Goal: Task Accomplishment & Management: Use online tool/utility

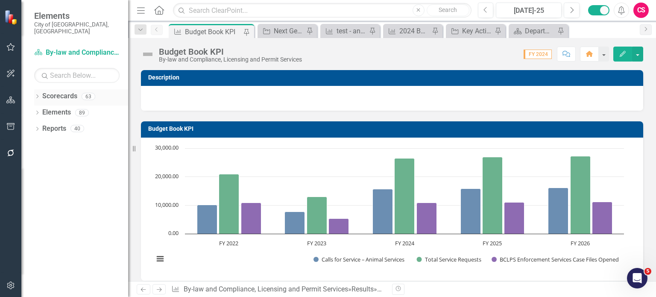
click at [37, 94] on icon at bounding box center [37, 96] width 2 height 4
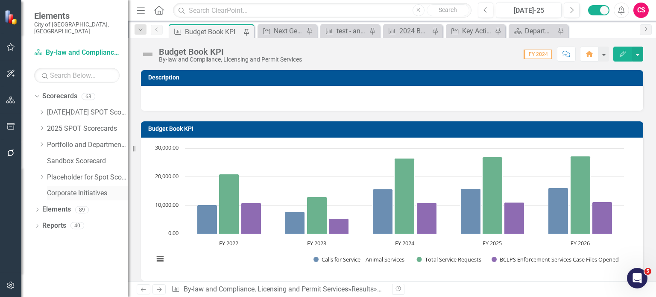
click at [71, 188] on link "Corporate Initiatives" at bounding box center [87, 193] width 81 height 10
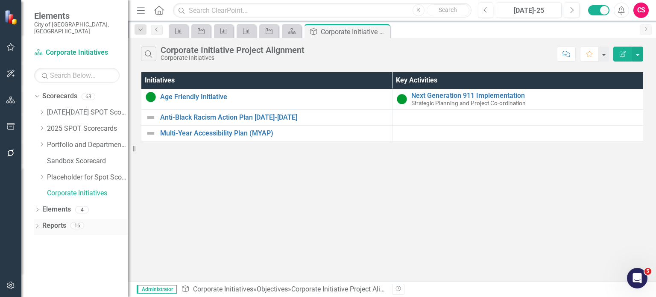
click at [64, 221] on link "Reports" at bounding box center [54, 226] width 24 height 10
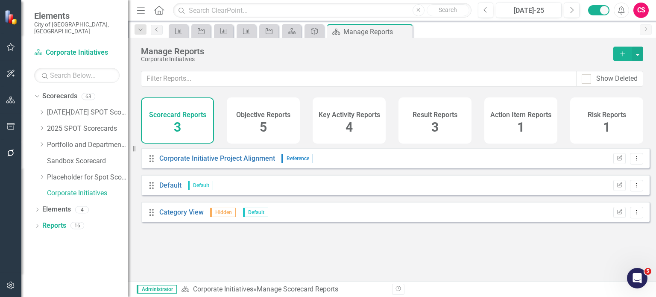
click at [351, 131] on span "4" at bounding box center [348, 127] width 7 height 15
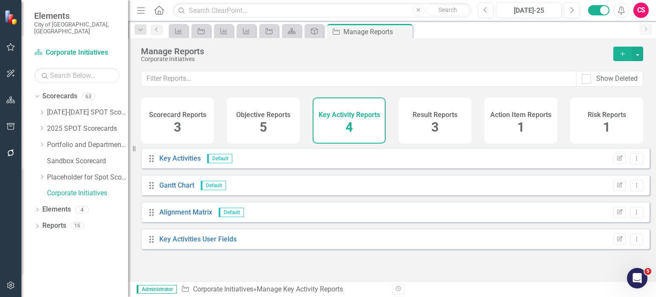
click at [432, 126] on span "3" at bounding box center [434, 127] width 7 height 15
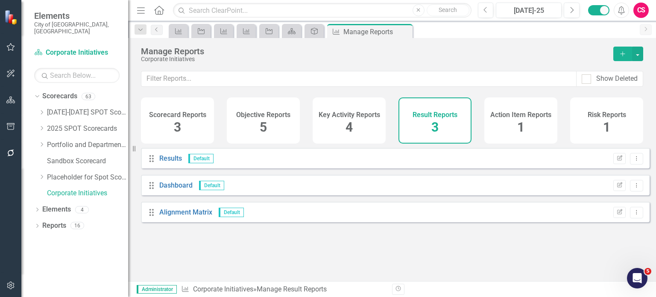
click at [623, 60] on button "Add" at bounding box center [622, 54] width 19 height 15
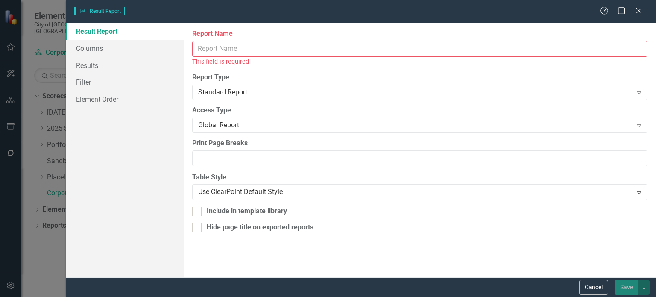
click at [285, 50] on input "Report Name" at bounding box center [419, 49] width 455 height 16
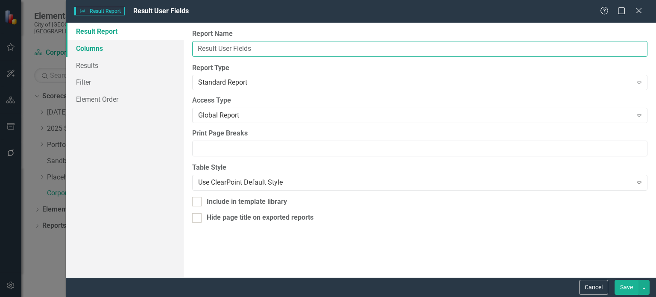
type input "Result User Fields"
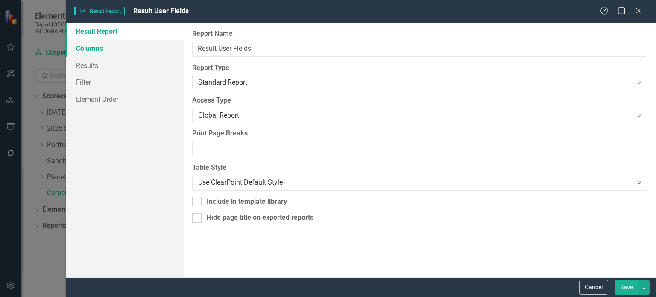
click at [145, 43] on link "Columns" at bounding box center [125, 48] width 118 height 17
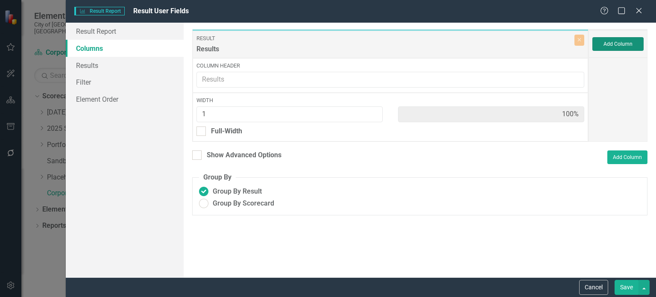
click at [601, 44] on button "Add Column" at bounding box center [617, 44] width 51 height 14
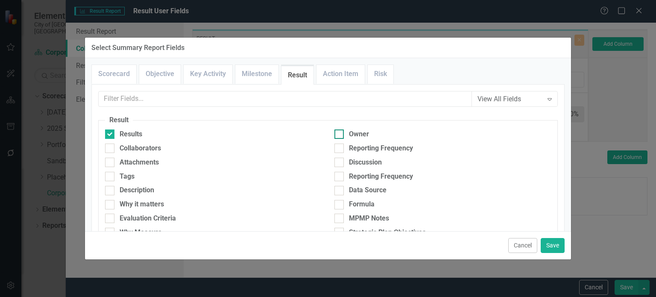
click at [350, 135] on div "Owner" at bounding box center [359, 134] width 20 height 10
click at [340, 135] on input "Owner" at bounding box center [337, 132] width 6 height 6
checkbox input "true"
click at [152, 153] on div "Collaborators" at bounding box center [213, 150] width 229 height 14
click at [143, 147] on div "Collaborators" at bounding box center [140, 148] width 41 height 10
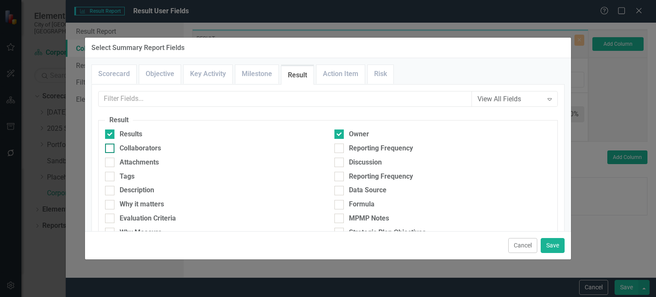
click at [111, 147] on input "Collaborators" at bounding box center [108, 146] width 6 height 6
checkbox input "true"
click at [557, 244] on button "Save" at bounding box center [553, 245] width 24 height 15
type input "33%"
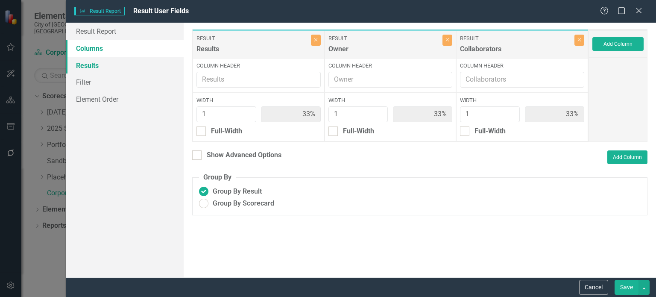
click at [121, 66] on link "Results" at bounding box center [125, 65] width 118 height 17
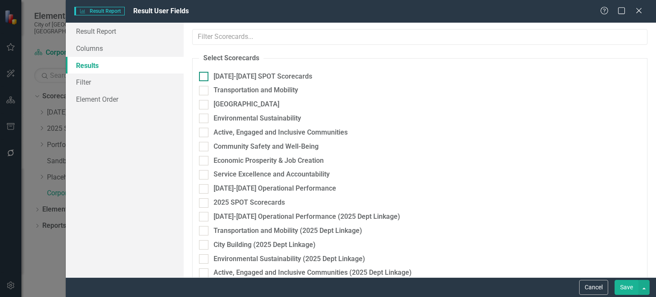
click at [207, 77] on div at bounding box center [203, 76] width 9 height 9
click at [205, 77] on input "[DATE]-[DATE] SPOT Scorecards" at bounding box center [202, 75] width 6 height 6
checkbox input "true"
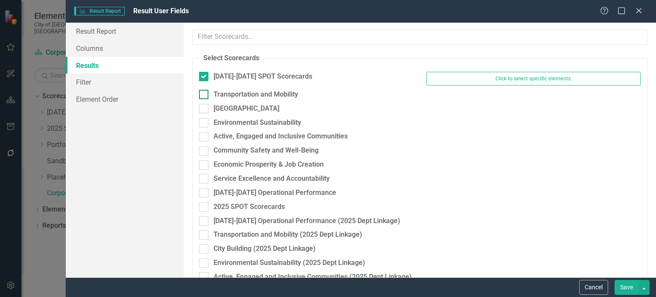
click at [205, 94] on div at bounding box center [203, 94] width 9 height 9
click at [205, 94] on input "Transportation and Mobility" at bounding box center [202, 93] width 6 height 6
checkbox input "true"
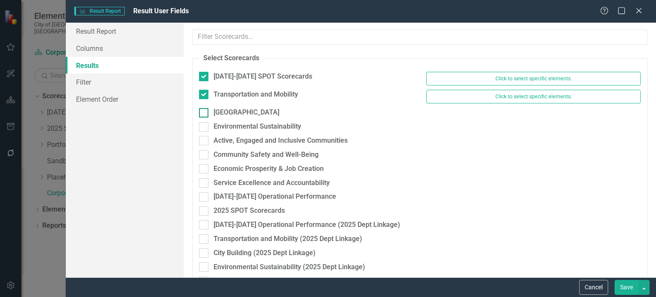
click at [202, 114] on div at bounding box center [203, 112] width 9 height 9
click at [202, 114] on input "[GEOGRAPHIC_DATA]" at bounding box center [202, 111] width 6 height 6
checkbox input "true"
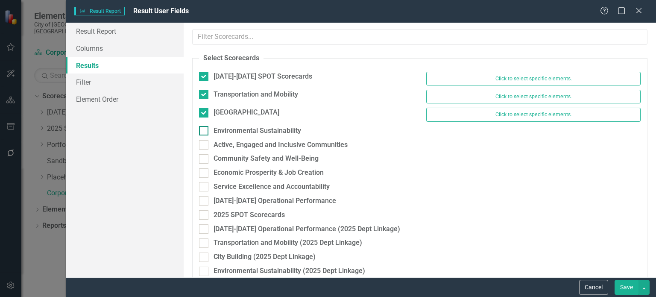
click at [202, 130] on input "Environmental Sustainability" at bounding box center [202, 129] width 6 height 6
checkbox input "true"
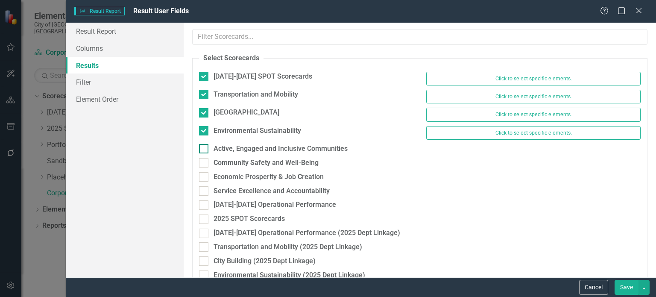
click at [203, 144] on input "Active, Engaged and Inclusive Communities" at bounding box center [202, 147] width 6 height 6
checkbox input "true"
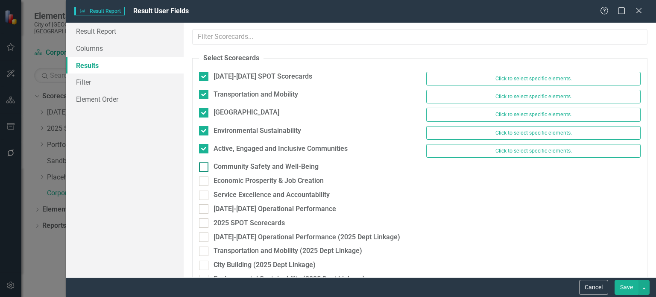
drag, startPoint x: 205, startPoint y: 158, endPoint x: 205, endPoint y: 169, distance: 11.1
click at [205, 158] on div "Active, Engaged and Inclusive Communities Click to select specific elements." at bounding box center [420, 153] width 454 height 18
click at [205, 176] on div "Economic Prosperity & Job Creation" at bounding box center [306, 181] width 214 height 10
click at [205, 176] on input "Economic Prosperity & Job Creation" at bounding box center [202, 179] width 6 height 6
checkbox input "true"
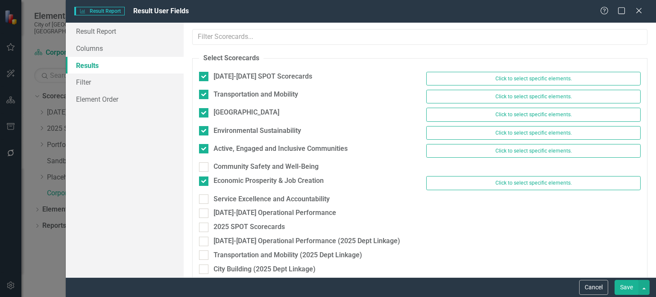
click at [205, 187] on div "Economic Prosperity & Job Creation" at bounding box center [306, 182] width 227 height 12
click at [205, 168] on div at bounding box center [203, 166] width 9 height 9
click at [205, 168] on input "Community Safety and Well-Being" at bounding box center [202, 165] width 6 height 6
checkbox input "true"
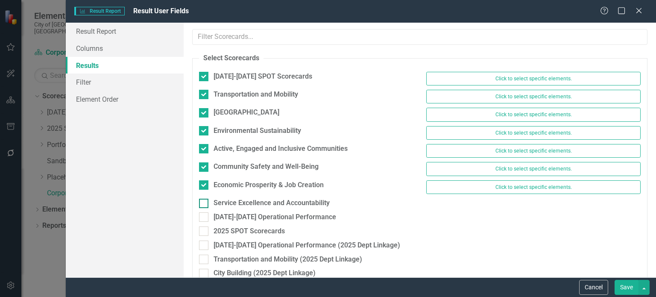
click at [204, 199] on input "Service Excellence and Accountability" at bounding box center [202, 202] width 6 height 6
checkbox input "true"
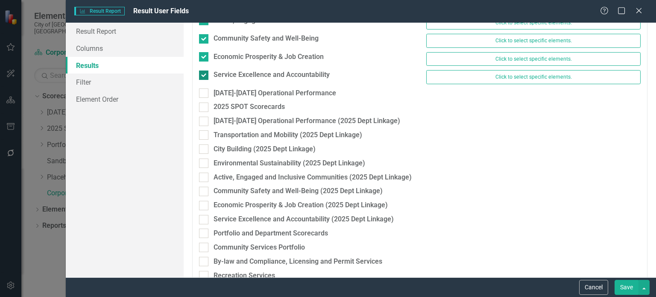
scroll to position [128, 0]
click at [203, 96] on div "[DATE]-[DATE] Operational Performance" at bounding box center [306, 93] width 214 height 10
click at [203, 94] on input "[DATE]-[DATE] Operational Performance" at bounding box center [202, 91] width 6 height 6
checkbox input "true"
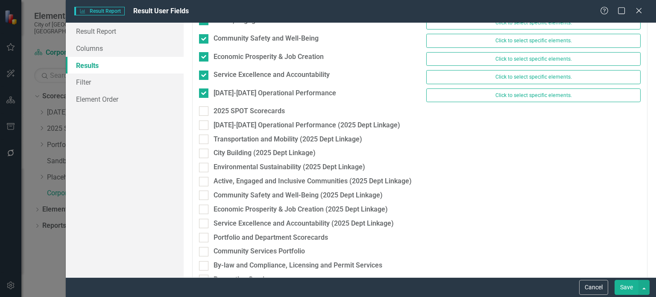
click at [202, 114] on div "2025 SPOT Scorecards" at bounding box center [306, 113] width 227 height 14
click at [203, 124] on div at bounding box center [203, 124] width 9 height 9
click at [203, 124] on input "[DATE]-[DATE] Operational Performance (2025 Dept Linkage)" at bounding box center [202, 123] width 6 height 6
checkbox input "true"
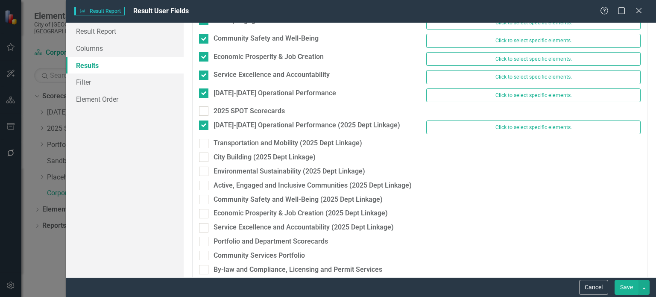
click at [203, 114] on div "2025 SPOT Scorecards" at bounding box center [306, 113] width 227 height 14
click at [203, 111] on div at bounding box center [203, 110] width 9 height 9
click at [203, 111] on input "2025 SPOT Scorecards" at bounding box center [202, 109] width 6 height 6
checkbox input "true"
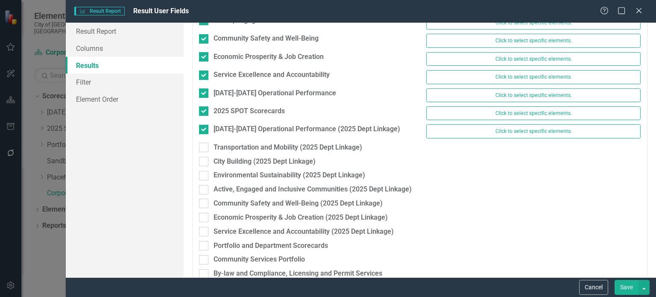
click at [204, 152] on div "Transportation and Mobility (2025 Dept Linkage)" at bounding box center [306, 150] width 227 height 14
drag, startPoint x: 203, startPoint y: 165, endPoint x: 203, endPoint y: 155, distance: 10.3
click at [205, 143] on div at bounding box center [203, 147] width 9 height 9
click at [205, 143] on input "Transportation and Mobility (2025 Dept Linkage)" at bounding box center [202, 146] width 6 height 6
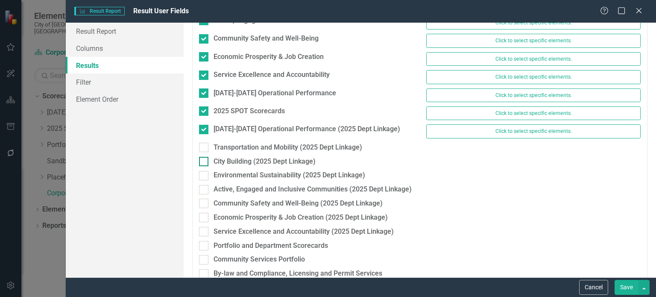
checkbox input "true"
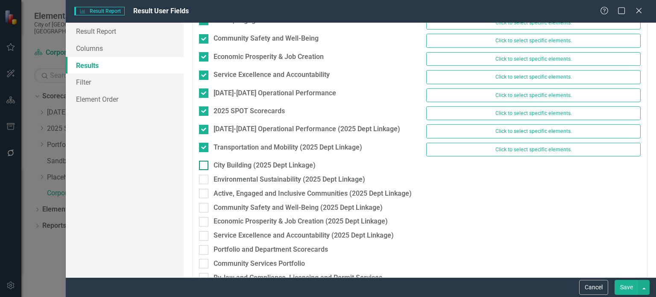
click at [205, 161] on div at bounding box center [203, 165] width 9 height 9
click at [205, 161] on input "City Building (2025 Dept Linkage)" at bounding box center [202, 164] width 6 height 6
checkbox input "true"
click at [203, 180] on input "Environmental Sustainability (2025 Dept Linkage)" at bounding box center [202, 178] width 6 height 6
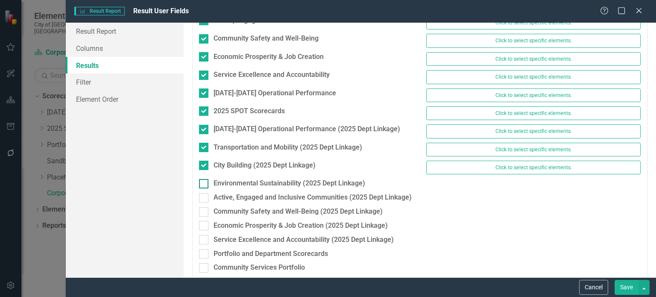
checkbox input "true"
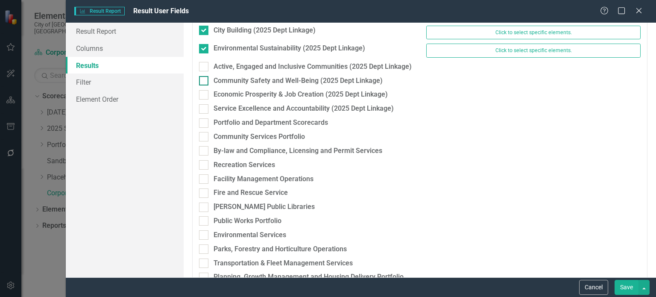
scroll to position [263, 0]
drag, startPoint x: 200, startPoint y: 67, endPoint x: 202, endPoint y: 78, distance: 11.2
click at [201, 68] on div at bounding box center [203, 66] width 9 height 9
click at [201, 67] on input "Active, Engaged and Inclusive Communities (2025 Dept Linkage)" at bounding box center [202, 65] width 6 height 6
checkbox input "true"
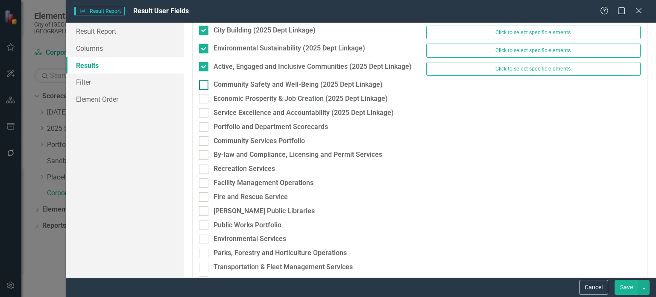
click at [202, 80] on input "Community Safety and Well-Being (2025 Dept Linkage)" at bounding box center [202, 83] width 6 height 6
checkbox input "true"
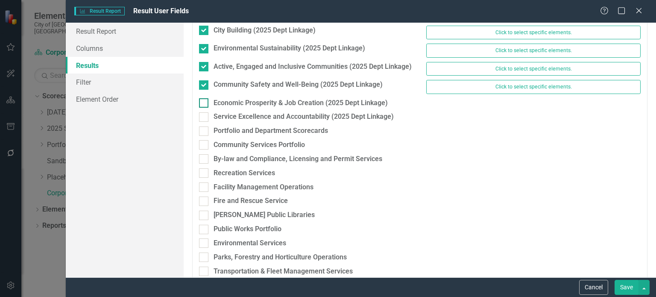
click at [203, 98] on input "Economic Prosperity & Job Creation (2025 Dept Linkage)" at bounding box center [202, 101] width 6 height 6
checkbox input "true"
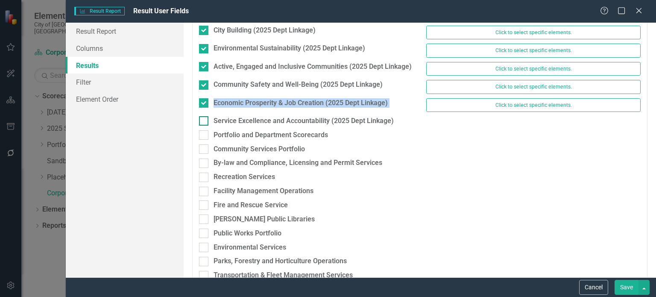
click at [203, 113] on fieldset "Select Scorecards [DATE]-[DATE] SPOT Scorecards Click to select specific elemen…" at bounding box center [419, 278] width 455 height 976
click at [202, 130] on input "Portfolio and Department Scorecards" at bounding box center [202, 133] width 6 height 6
checkbox input "true"
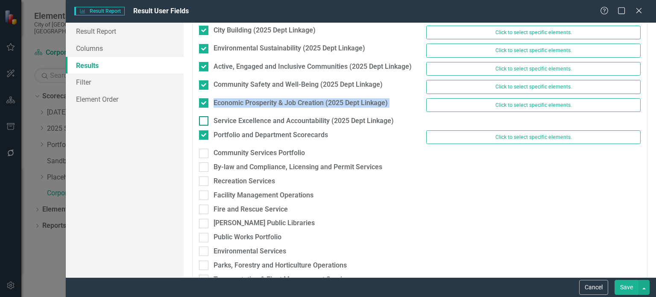
click at [203, 113] on fieldset "Select Scorecards [DATE]-[DATE] SPOT Scorecards Click to select specific elemen…" at bounding box center [419, 280] width 455 height 980
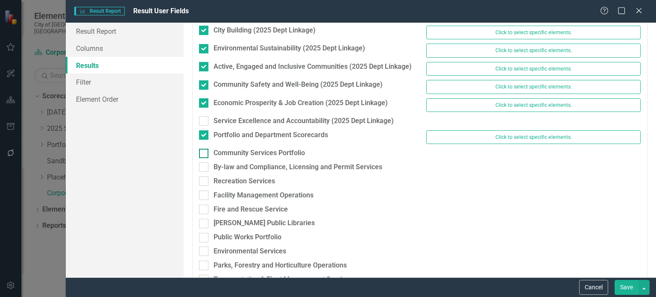
drag, startPoint x: 203, startPoint y: 157, endPoint x: 204, endPoint y: 152, distance: 5.6
click at [203, 156] on div "Community Services Portfolio" at bounding box center [306, 155] width 227 height 14
click at [204, 151] on div at bounding box center [203, 153] width 9 height 9
click at [204, 151] on input "Community Services Portfolio" at bounding box center [202, 152] width 6 height 6
checkbox input "true"
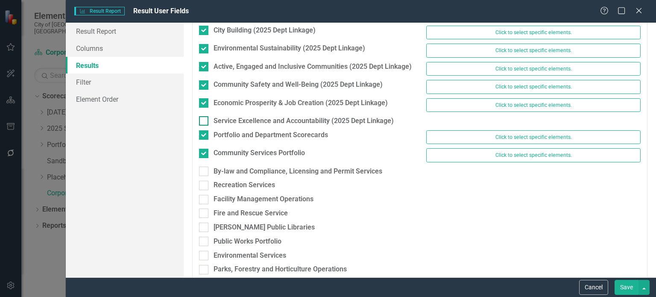
click at [203, 120] on div at bounding box center [203, 120] width 9 height 9
click at [203, 120] on input "Service Excellence and Accountability (2025 Dept Linkage)" at bounding box center [202, 119] width 6 height 6
checkbox input "true"
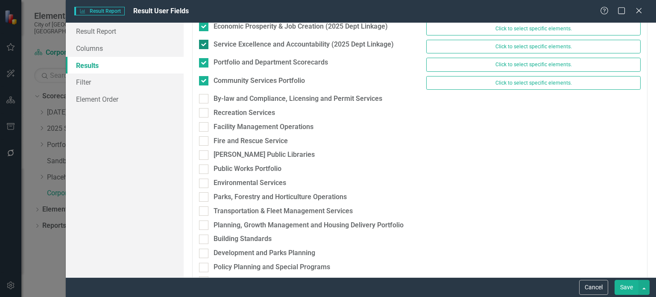
scroll to position [340, 0]
drag, startPoint x: 204, startPoint y: 91, endPoint x: 204, endPoint y: 104, distance: 12.4
click at [204, 94] on input "By-law and Compliance, Licensing and Permit Services" at bounding box center [202, 97] width 6 height 6
checkbox input "true"
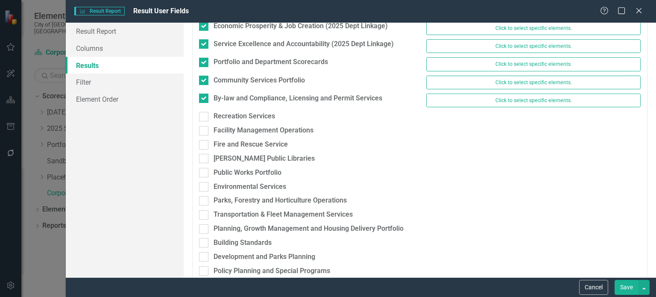
click at [204, 105] on div "By-law and Compliance, Licensing and Permit Services Click to select specific e…" at bounding box center [420, 103] width 454 height 18
click at [203, 113] on input "Recreation Services" at bounding box center [202, 115] width 6 height 6
checkbox input "true"
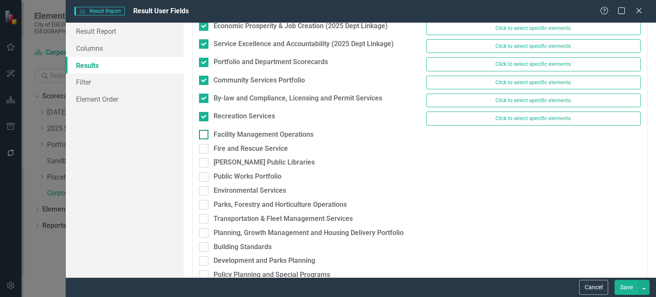
drag, startPoint x: 203, startPoint y: 125, endPoint x: 203, endPoint y: 130, distance: 5.1
click at [203, 126] on fieldset "Select Scorecards [DATE]-[DATE] SPOT Scorecards Click to select specific elemen…" at bounding box center [419, 211] width 455 height 996
click at [203, 136] on div "Facility Management Operations" at bounding box center [306, 137] width 227 height 14
click at [202, 146] on div at bounding box center [203, 148] width 9 height 9
click at [202, 146] on input "Fire and Rescue Service" at bounding box center [202, 147] width 6 height 6
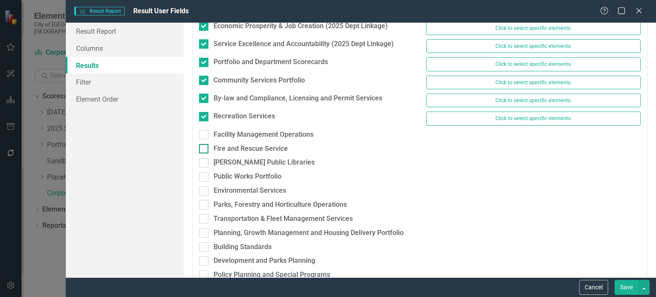
checkbox input "true"
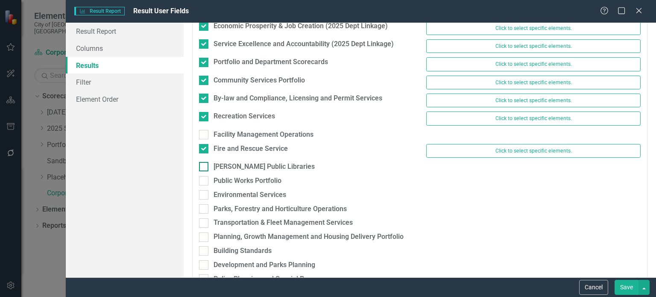
click at [202, 162] on input "[PERSON_NAME] Public Libraries" at bounding box center [202, 165] width 6 height 6
checkbox input "true"
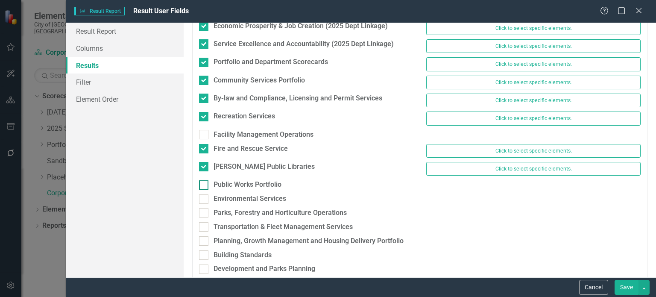
click at [202, 175] on fieldset "Select Scorecards [DATE]-[DATE] SPOT Scorecards Click to select specific elemen…" at bounding box center [419, 215] width 455 height 1004
click at [202, 196] on div at bounding box center [203, 198] width 9 height 9
click at [202, 196] on input "Environmental Services" at bounding box center [202, 197] width 6 height 6
checkbox input "true"
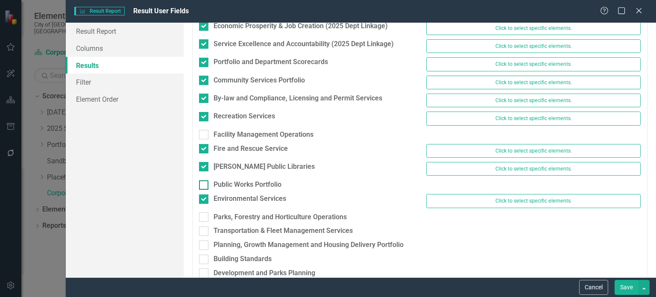
click at [204, 181] on div at bounding box center [203, 184] width 9 height 9
click at [204, 181] on input "Public Works Portfolio" at bounding box center [202, 183] width 6 height 6
checkbox input "true"
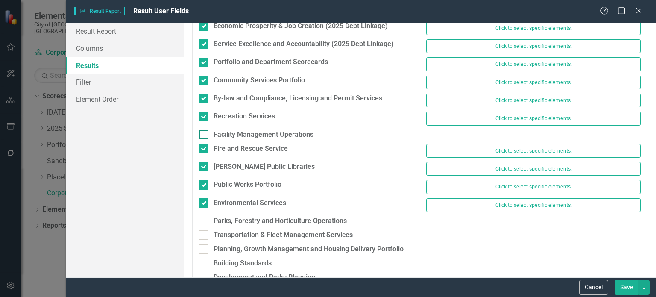
click at [202, 130] on input "Facility Management Operations" at bounding box center [202, 133] width 6 height 6
checkbox input "true"
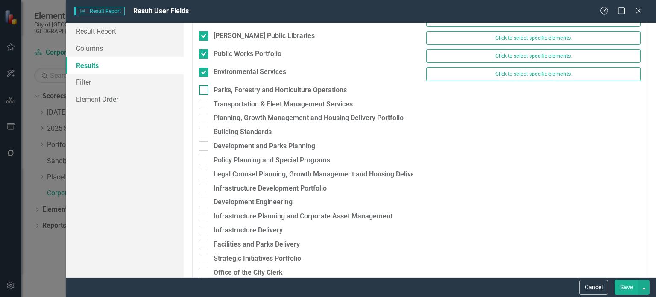
scroll to position [475, 0]
drag, startPoint x: 205, startPoint y: 80, endPoint x: 205, endPoint y: 94, distance: 14.5
click at [205, 85] on div "Parks, Forestry and Horticulture Operations" at bounding box center [306, 90] width 214 height 10
click at [205, 85] on input "Parks, Forestry and Horticulture Operations" at bounding box center [202, 88] width 6 height 6
checkbox input "true"
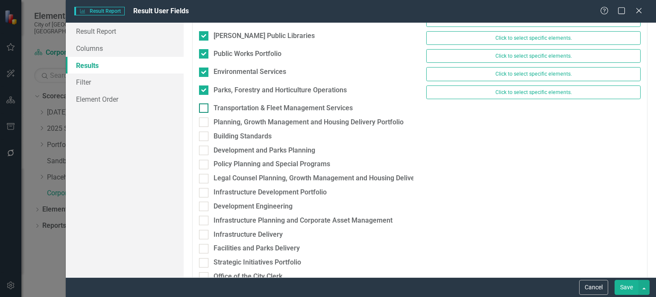
drag, startPoint x: 205, startPoint y: 96, endPoint x: 204, endPoint y: 102, distance: 6.0
click at [205, 97] on div "Parks, Forestry and Horticulture Operations Click to select specific elements." at bounding box center [420, 94] width 454 height 18
click at [204, 103] on input "Transportation & Fleet Management Services" at bounding box center [202, 106] width 6 height 6
checkbox input "true"
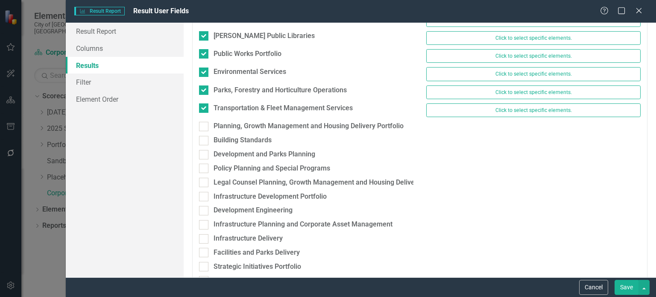
drag, startPoint x: 204, startPoint y: 119, endPoint x: 204, endPoint y: 132, distance: 12.8
click at [204, 122] on input "Planning, Growth Management and Housing Delivery Portfolio" at bounding box center [202, 125] width 6 height 6
checkbox input "true"
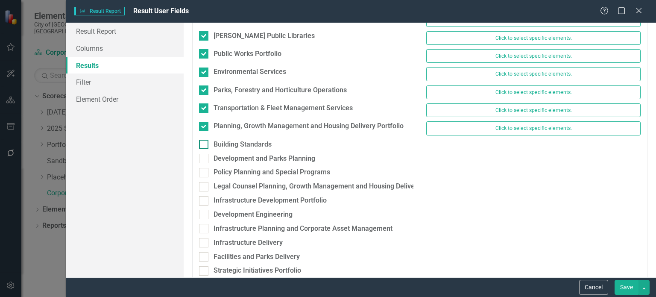
click at [204, 140] on input "Building Standards" at bounding box center [202, 143] width 6 height 6
checkbox input "true"
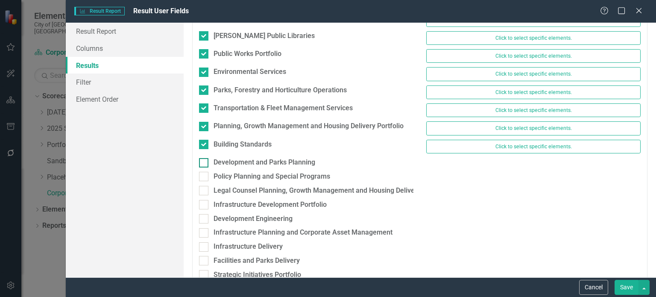
drag, startPoint x: 203, startPoint y: 148, endPoint x: 202, endPoint y: 155, distance: 6.5
click at [203, 149] on div "Building Standards Click to select specific elements." at bounding box center [420, 149] width 454 height 18
click at [202, 159] on div at bounding box center [203, 162] width 9 height 9
click at [202, 159] on input "Development and Parks Planning" at bounding box center [202, 161] width 6 height 6
checkbox input "true"
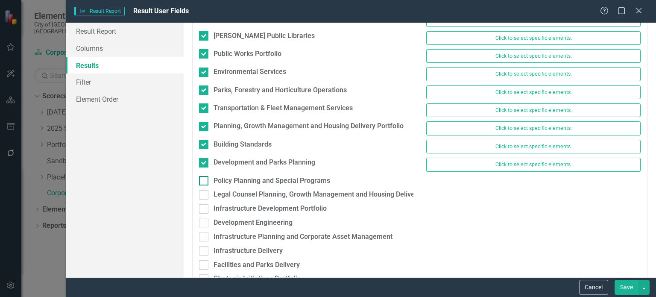
click at [202, 176] on input "Policy Planning and Special Programs" at bounding box center [202, 179] width 6 height 6
checkbox input "true"
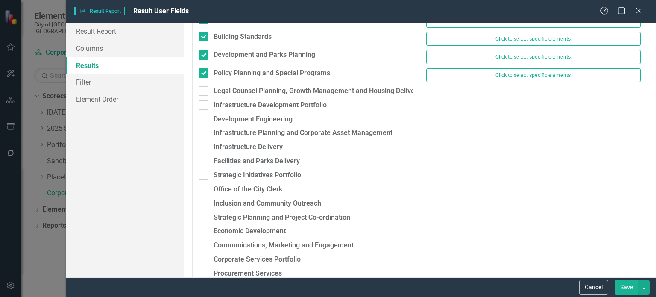
scroll to position [582, 0]
click at [203, 89] on div at bounding box center [203, 90] width 9 height 9
click at [203, 89] on input "Legal Counsel Planning, Growth Management and Housing Delivery" at bounding box center [202, 89] width 6 height 6
checkbox input "true"
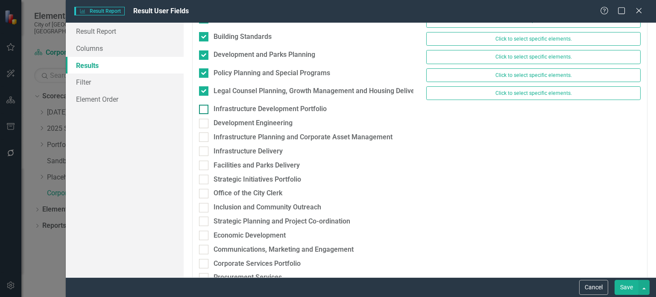
click at [204, 105] on input "Infrastructure Development Portfolio" at bounding box center [202, 108] width 6 height 6
checkbox input "true"
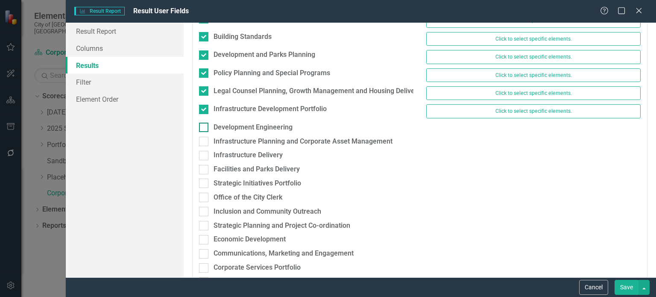
drag, startPoint x: 203, startPoint y: 117, endPoint x: 203, endPoint y: 123, distance: 6.8
click at [203, 123] on input "Development Engineering" at bounding box center [202, 126] width 6 height 6
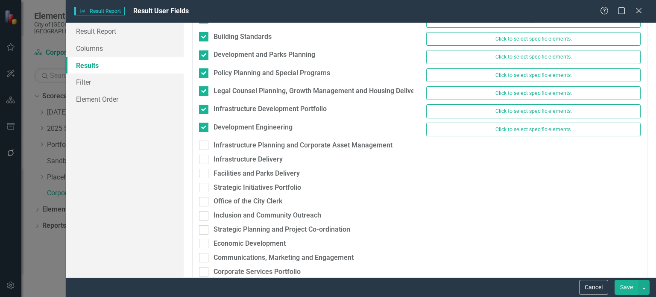
click at [203, 126] on div "Development Engineering" at bounding box center [306, 128] width 214 height 10
click at [203, 126] on input "Development Engineering" at bounding box center [202, 126] width 6 height 6
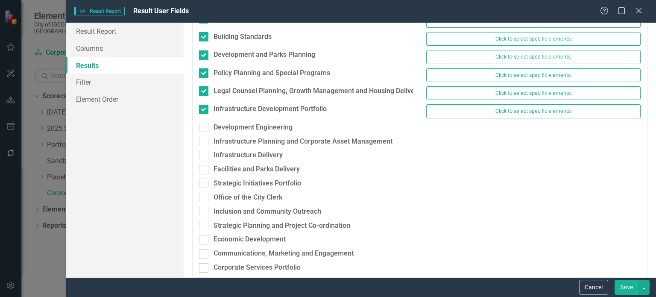
click at [204, 141] on div "Infrastructure Planning and Corporate Asset Management" at bounding box center [306, 144] width 227 height 14
drag, startPoint x: 204, startPoint y: 121, endPoint x: 203, endPoint y: 126, distance: 4.7
click at [204, 123] on div at bounding box center [203, 127] width 9 height 9
click at [204, 123] on input "Development Engineering" at bounding box center [202, 126] width 6 height 6
checkbox input "true"
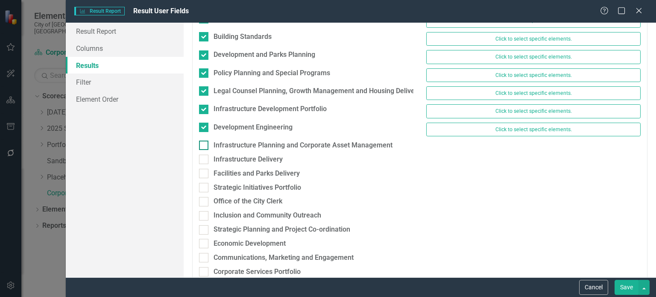
click at [202, 140] on input "Infrastructure Planning and Corporate Asset Management" at bounding box center [202, 143] width 6 height 6
checkbox input "true"
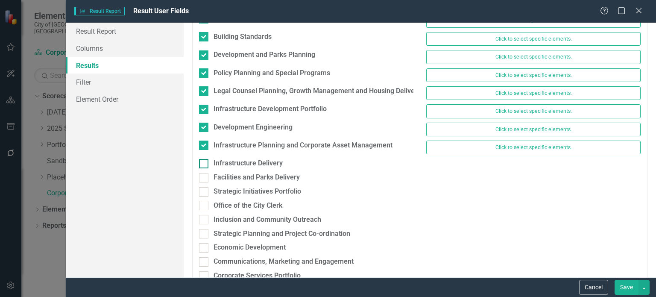
click at [203, 160] on div at bounding box center [203, 163] width 9 height 9
click at [203, 160] on input "Infrastructure Delivery" at bounding box center [202, 162] width 6 height 6
checkbox input "true"
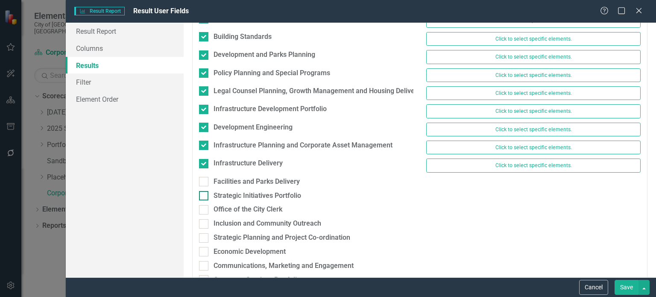
drag, startPoint x: 203, startPoint y: 166, endPoint x: 202, endPoint y: 187, distance: 21.4
click at [203, 167] on div "Infrastructure Delivery Click to select specific elements." at bounding box center [420, 167] width 454 height 18
click at [203, 177] on div at bounding box center [203, 181] width 9 height 9
click at [203, 177] on input "Facilities and Parks Delivery" at bounding box center [202, 180] width 6 height 6
checkbox input "true"
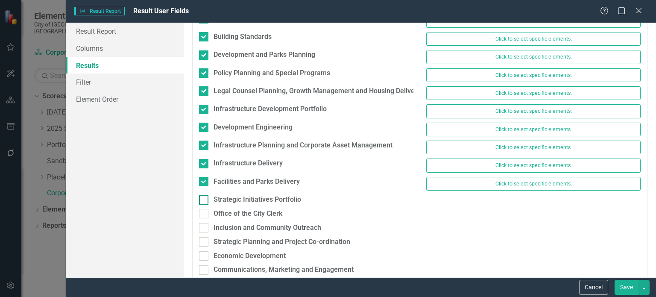
click at [202, 195] on input "Strategic Initiatives Portfolio" at bounding box center [202, 198] width 6 height 6
checkbox input "true"
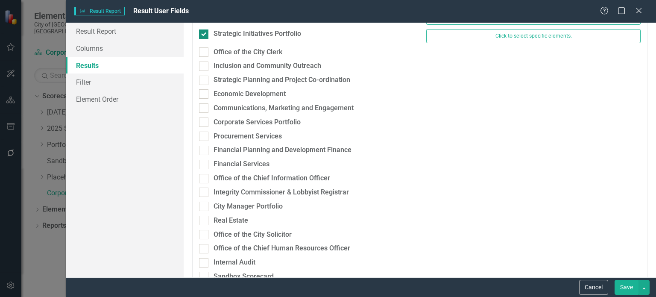
scroll to position [748, 0]
drag, startPoint x: 207, startPoint y: 44, endPoint x: 206, endPoint y: 53, distance: 9.1
click at [207, 47] on div at bounding box center [203, 51] width 9 height 9
click at [205, 47] on input "Office of the City Clerk" at bounding box center [202, 50] width 6 height 6
checkbox input "true"
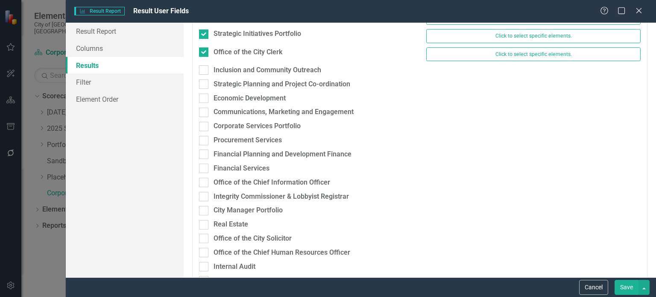
click at [205, 56] on div "Office of the City Clerk Click to select specific elements." at bounding box center [420, 56] width 454 height 18
drag, startPoint x: 204, startPoint y: 65, endPoint x: 204, endPoint y: 70, distance: 4.7
click at [204, 65] on div at bounding box center [203, 69] width 9 height 9
click at [204, 65] on input "Inclusion and Community Outreach" at bounding box center [202, 68] width 6 height 6
checkbox input "true"
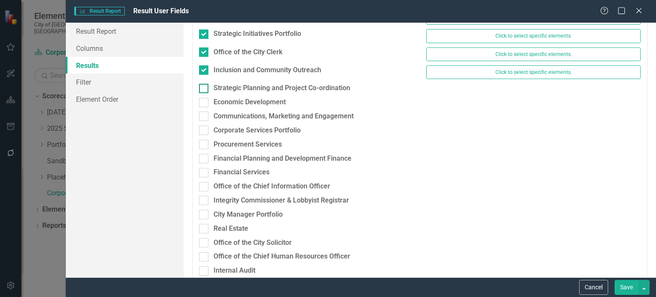
click at [203, 84] on div at bounding box center [203, 88] width 9 height 9
click at [203, 84] on input "Strategic Planning and Project Co-ordination" at bounding box center [202, 87] width 6 height 6
checkbox input "true"
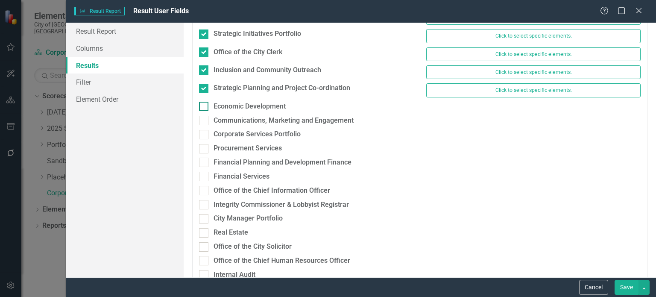
click at [204, 102] on input "Economic Development" at bounding box center [202, 105] width 6 height 6
checkbox input "true"
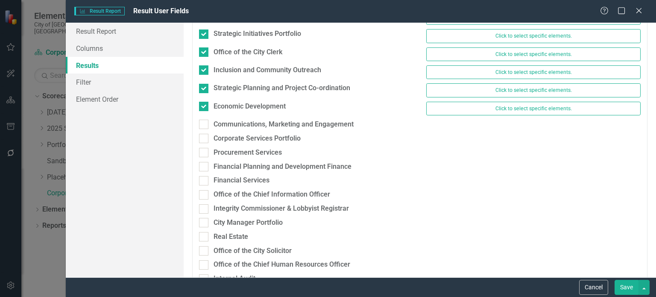
drag, startPoint x: 204, startPoint y: 115, endPoint x: 203, endPoint y: 123, distance: 7.7
click at [204, 120] on input "Communications, Marketing and Engagement" at bounding box center [202, 123] width 6 height 6
checkbox input "true"
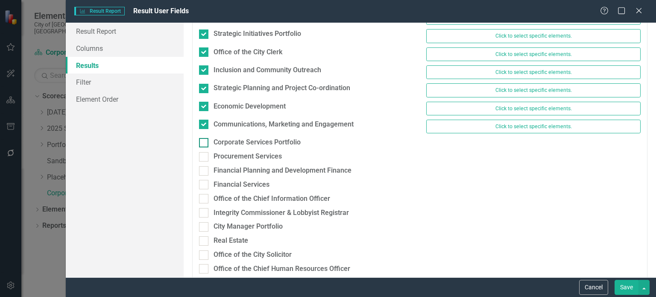
click at [203, 138] on input "Corporate Services Portfolio" at bounding box center [202, 141] width 6 height 6
checkbox input "true"
click at [203, 157] on div "Procurement Services" at bounding box center [306, 157] width 214 height 10
click at [203, 157] on input "Procurement Services" at bounding box center [202, 155] width 6 height 6
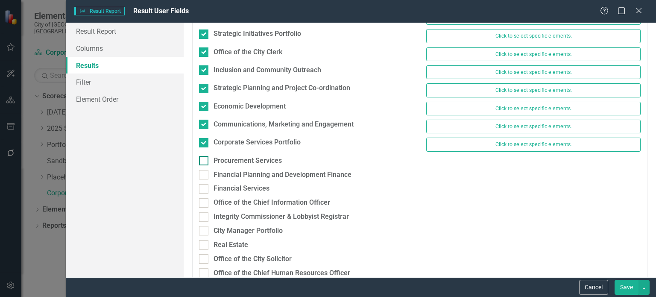
checkbox input "true"
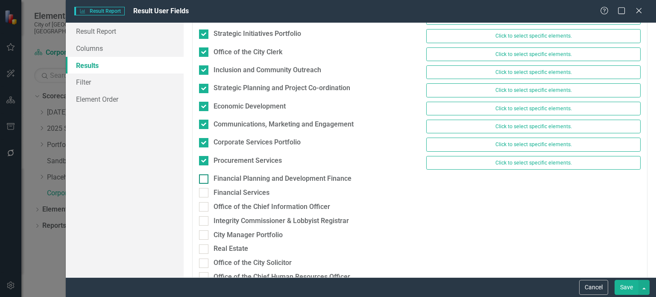
click at [203, 174] on input "Financial Planning and Development Finance" at bounding box center [202, 177] width 6 height 6
checkbox input "true"
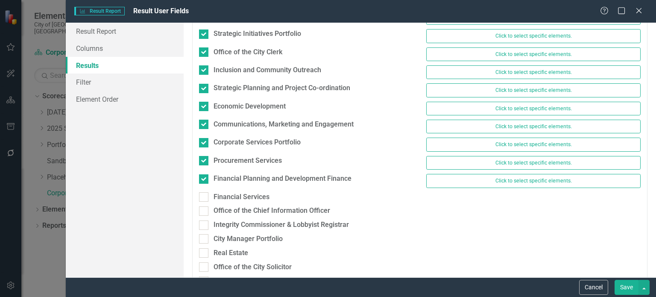
click at [204, 182] on div "Financial Planning and Development Finance Click to select specific elements." at bounding box center [420, 183] width 454 height 18
click at [204, 192] on input "Financial Services" at bounding box center [202, 195] width 6 height 6
checkbox input "true"
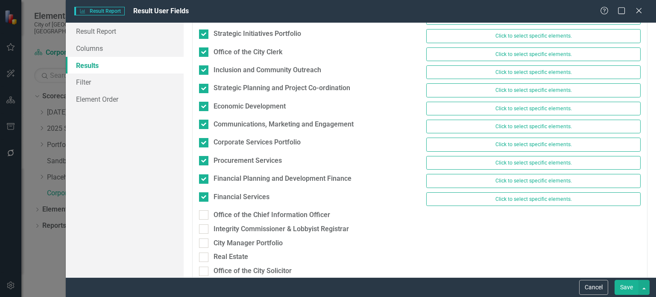
click at [204, 198] on div "Financial Services Click to select specific elements." at bounding box center [420, 201] width 454 height 18
click at [205, 210] on div at bounding box center [203, 214] width 9 height 9
click at [205, 210] on input "Office of the Chief Information Officer" at bounding box center [202, 213] width 6 height 6
checkbox input "true"
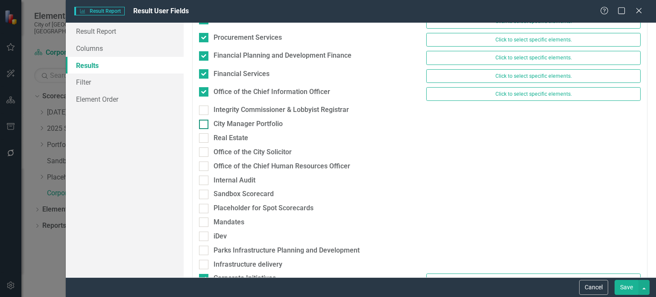
scroll to position [874, 0]
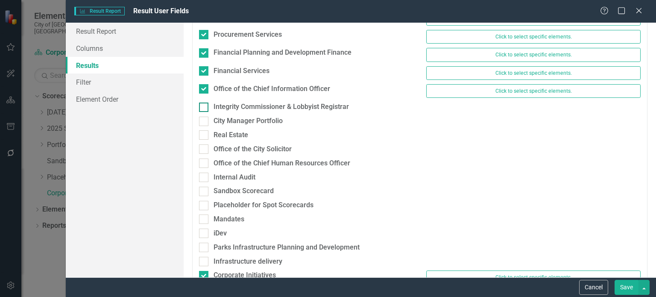
click at [203, 102] on input "Integrity Commissioner & Lobbyist Registrar" at bounding box center [202, 105] width 6 height 6
checkbox input "true"
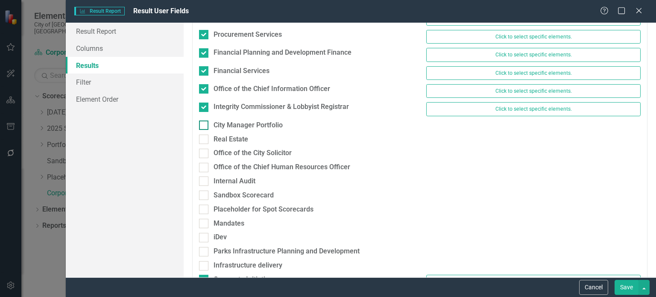
click at [205, 120] on div at bounding box center [203, 124] width 9 height 9
click at [205, 120] on input "City Manager Portfolio" at bounding box center [202, 123] width 6 height 6
checkbox input "true"
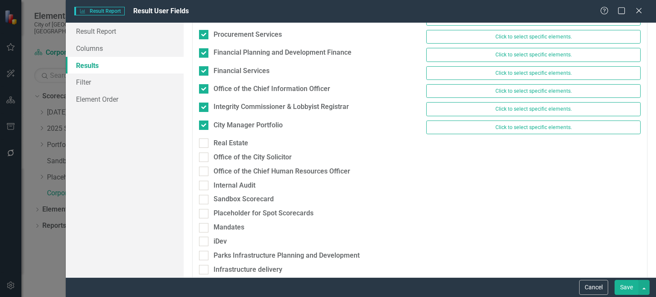
click at [206, 128] on div "City Manager Portfolio Click to select specific elements." at bounding box center [420, 129] width 454 height 18
click at [205, 138] on div at bounding box center [203, 142] width 9 height 9
click at [205, 138] on input "Real Estate" at bounding box center [202, 141] width 6 height 6
checkbox input "true"
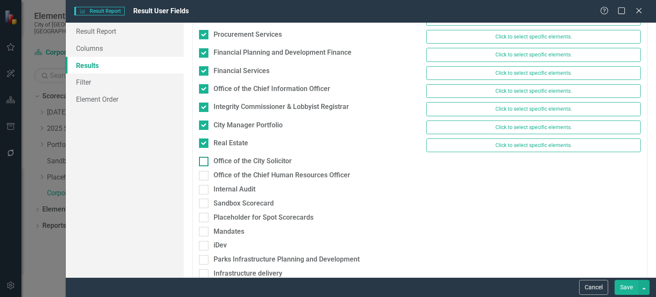
drag, startPoint x: 205, startPoint y: 146, endPoint x: 205, endPoint y: 155, distance: 8.1
click at [205, 146] on div "Real Estate Click to select specific elements." at bounding box center [420, 147] width 454 height 18
click at [205, 171] on div at bounding box center [203, 175] width 9 height 9
click at [205, 171] on input "Office of the Chief Human Resources Officer" at bounding box center [202, 174] width 6 height 6
checkbox input "true"
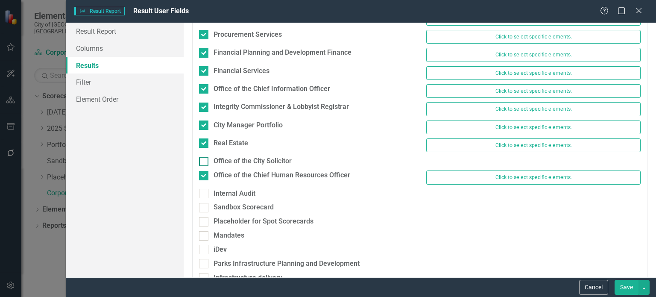
click at [203, 157] on div at bounding box center [203, 161] width 9 height 9
click at [203, 157] on input "Office of the City Solicitor" at bounding box center [202, 160] width 6 height 6
checkbox input "true"
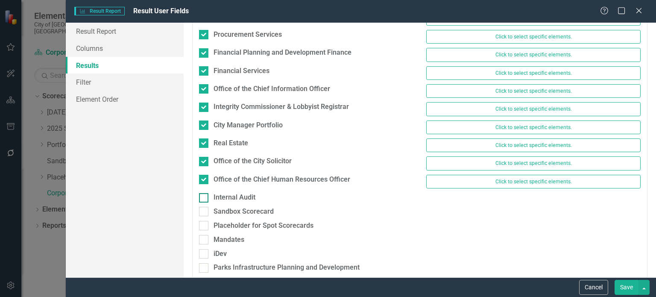
click at [205, 193] on div "Internal Audit" at bounding box center [306, 198] width 214 height 10
click at [205, 193] on input "Internal Audit" at bounding box center [202, 196] width 6 height 6
checkbox input "true"
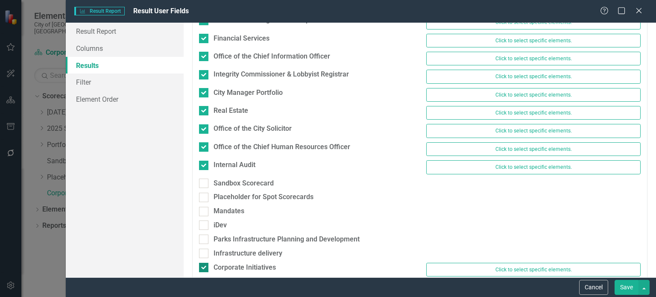
click at [202, 263] on div at bounding box center [203, 267] width 9 height 9
click at [202, 263] on input "Corporate Initiatives" at bounding box center [202, 266] width 6 height 6
checkbox input "false"
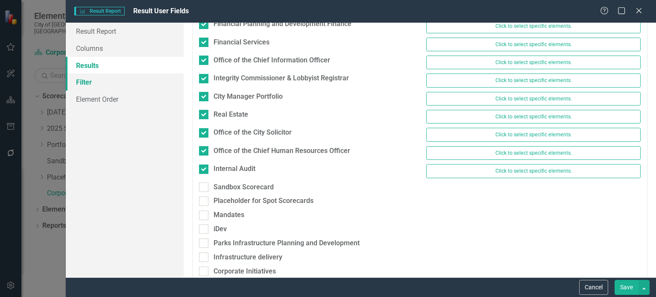
click at [111, 82] on link "Filter" at bounding box center [125, 81] width 118 height 17
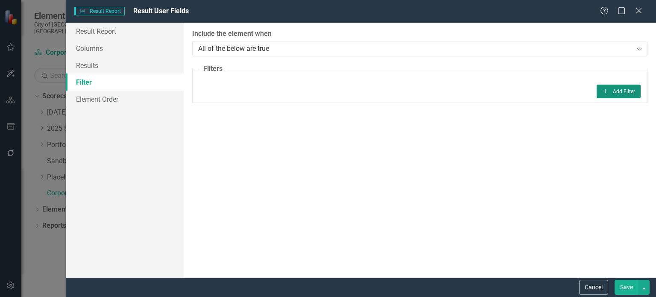
click at [611, 89] on button "Add Add Filter" at bounding box center [619, 92] width 44 height 14
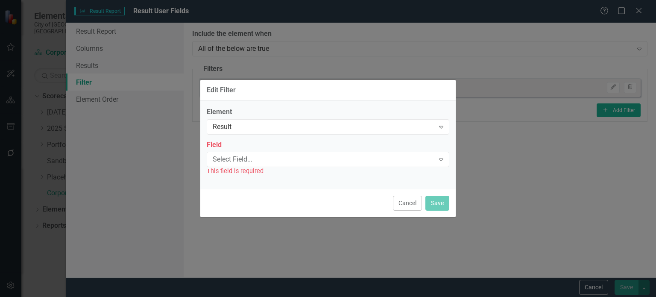
click at [285, 147] on label "Field" at bounding box center [328, 145] width 243 height 10
click at [282, 157] on div "Select Field..." at bounding box center [324, 160] width 222 height 10
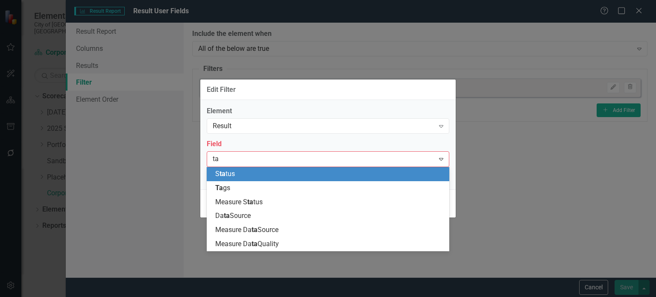
type input "tag"
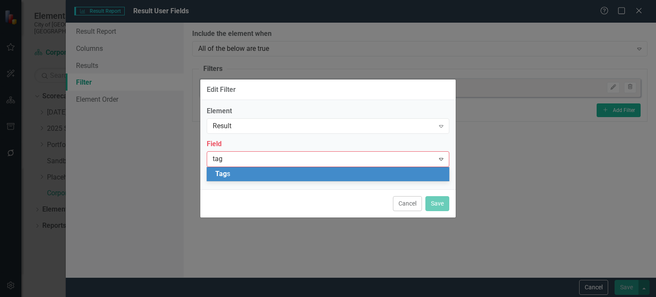
click at [244, 173] on div "Tag s" at bounding box center [329, 174] width 229 height 10
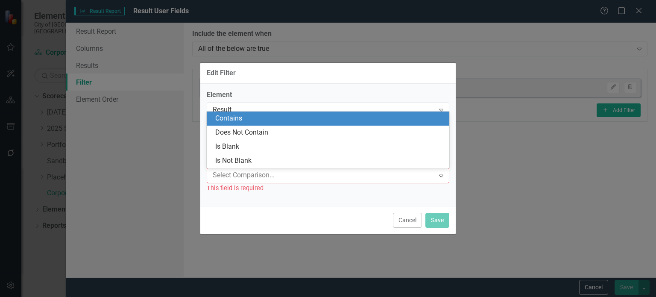
click at [243, 122] on div "Contains" at bounding box center [329, 119] width 229 height 10
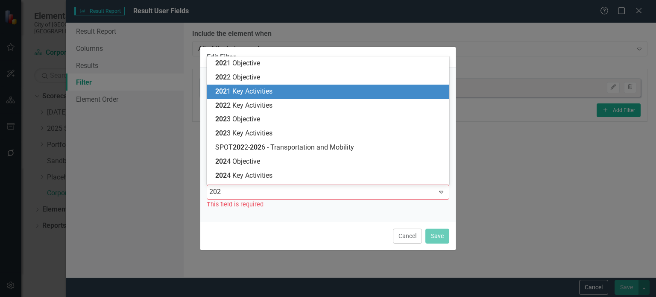
type input "2025"
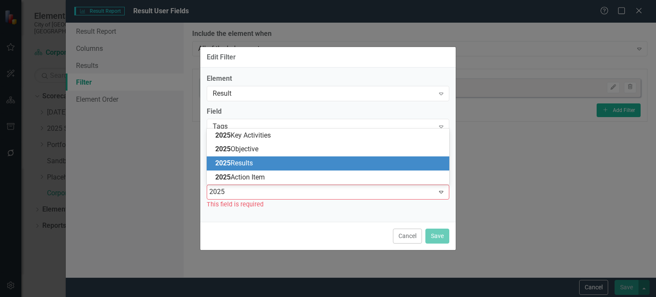
click at [251, 160] on span "2025 Results" at bounding box center [234, 163] width 38 height 8
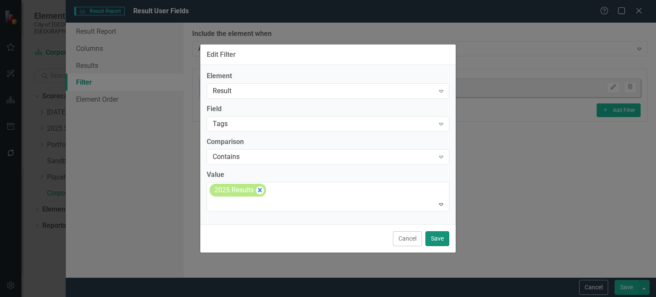
click at [439, 243] on button "Save" at bounding box center [437, 238] width 24 height 15
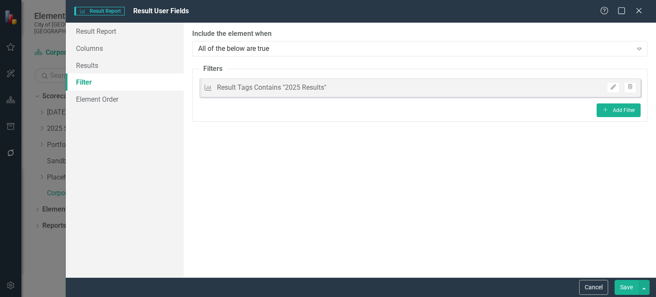
drag, startPoint x: 634, startPoint y: 287, endPoint x: 622, endPoint y: 287, distance: 12.0
click at [633, 287] on button "Save" at bounding box center [626, 287] width 24 height 15
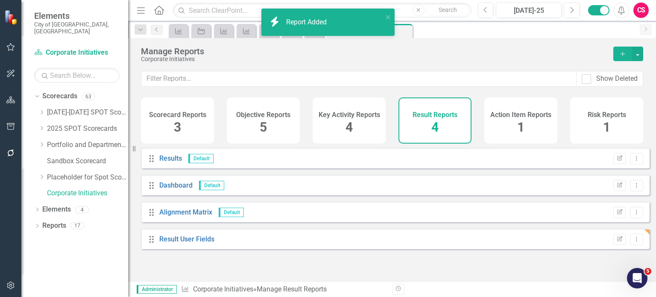
click at [183, 249] on div "Drag Result User Fields Edit Report Dropdown Menu" at bounding box center [395, 238] width 509 height 20
click at [185, 243] on link "Result User Fields" at bounding box center [186, 239] width 55 height 8
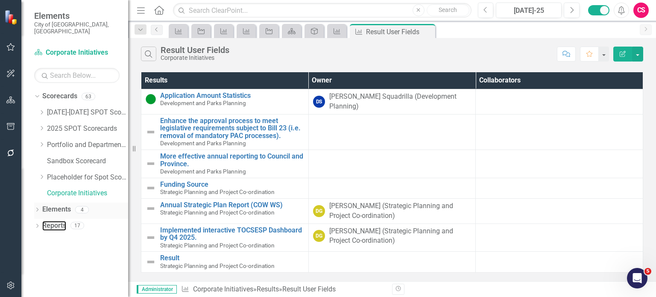
drag, startPoint x: 50, startPoint y: 221, endPoint x: 90, endPoint y: 207, distance: 42.9
click at [50, 222] on link "Reports" at bounding box center [54, 226] width 24 height 10
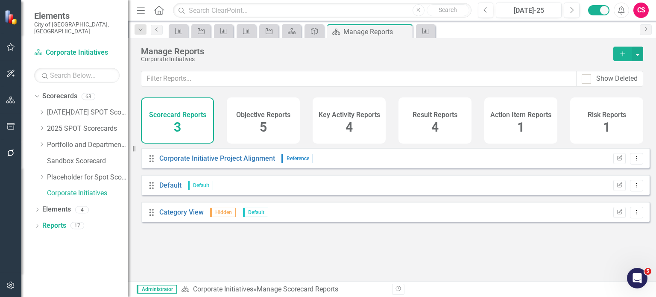
click at [449, 123] on div "Result Reports 4" at bounding box center [434, 120] width 73 height 46
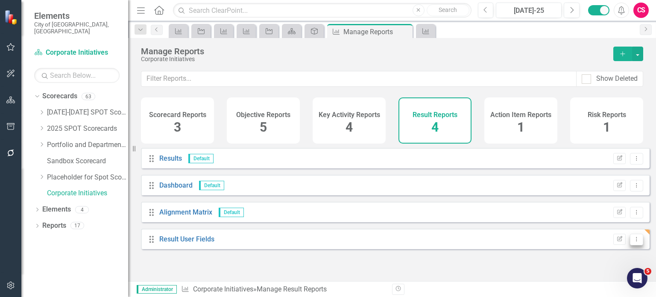
click at [633, 242] on icon "Dropdown Menu" at bounding box center [636, 239] width 7 height 6
click at [599, 233] on link "Trash Delete Report" at bounding box center [601, 231] width 70 height 16
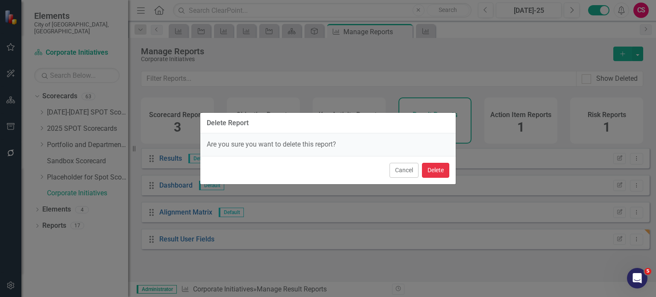
click at [436, 168] on button "Delete" at bounding box center [435, 170] width 27 height 15
